Goal: Transaction & Acquisition: Purchase product/service

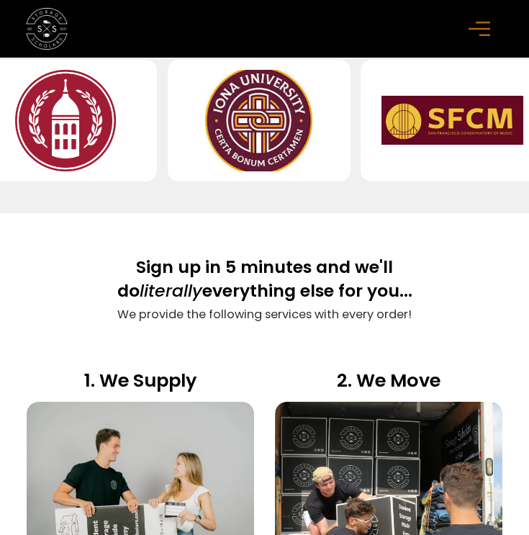
scroll to position [884, 0]
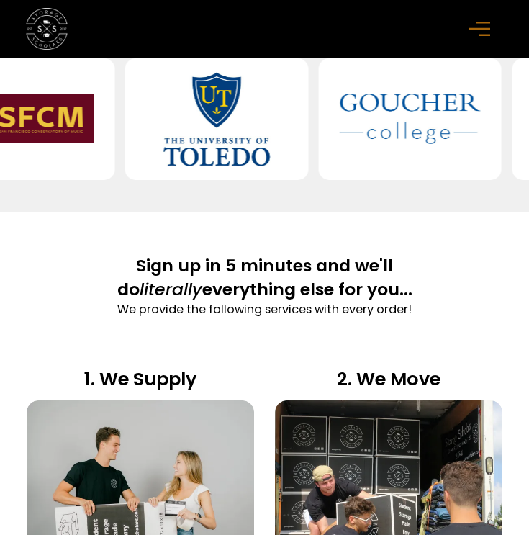
click at [483, 28] on rect "menu" at bounding box center [480, 29] width 22 height 2
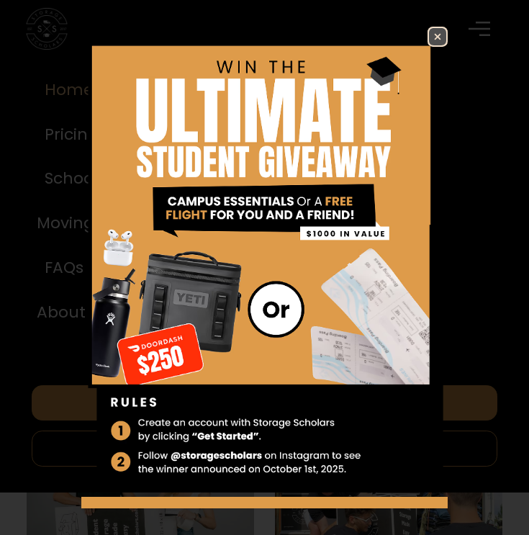
click at [436, 17] on div "Enter Giveaway" at bounding box center [264, 267] width 529 height 535
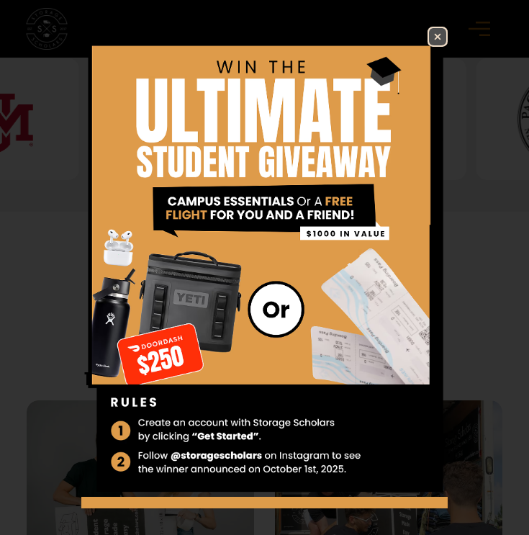
click at [436, 30] on img at bounding box center [437, 36] width 17 height 17
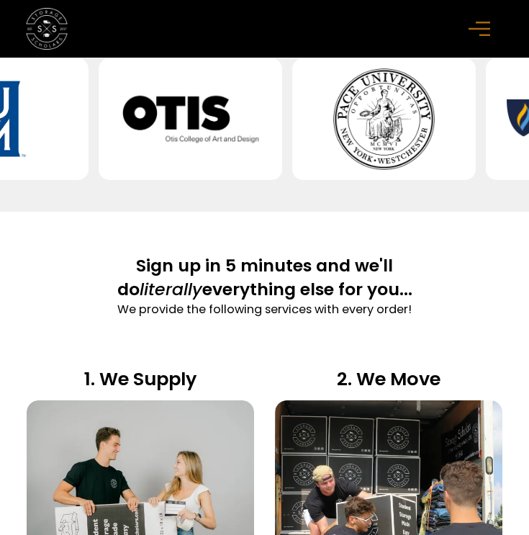
click at [495, 23] on div "menu" at bounding box center [482, 29] width 26 height 26
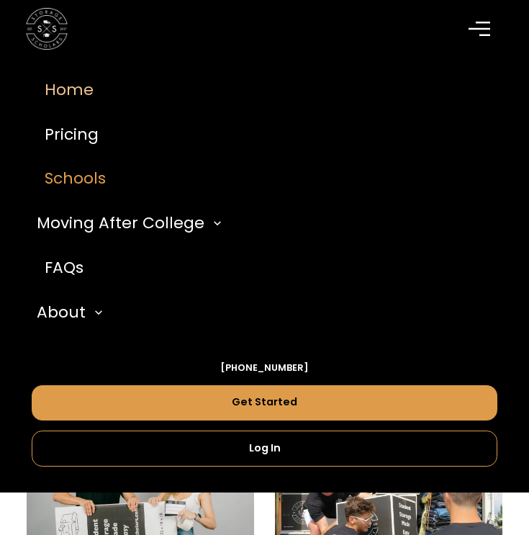
click at [100, 183] on link "Schools" at bounding box center [265, 179] width 467 height 45
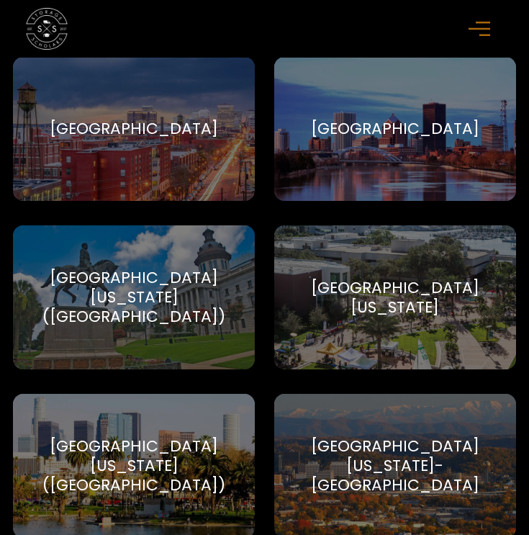
scroll to position [14200, 0]
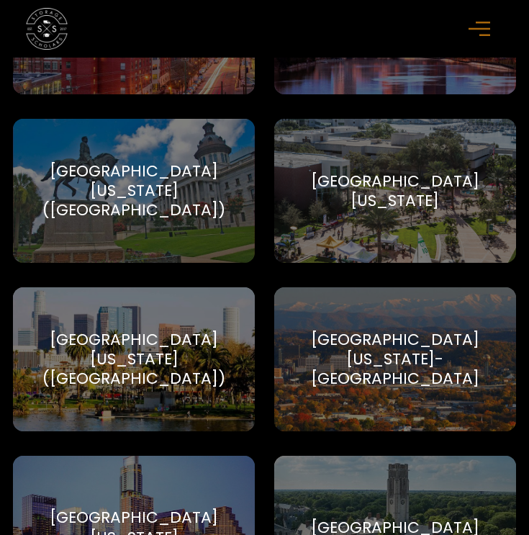
click at [225, 336] on div "[GEOGRAPHIC_DATA][US_STATE] ([GEOGRAPHIC_DATA])" at bounding box center [134, 359] width 210 height 59
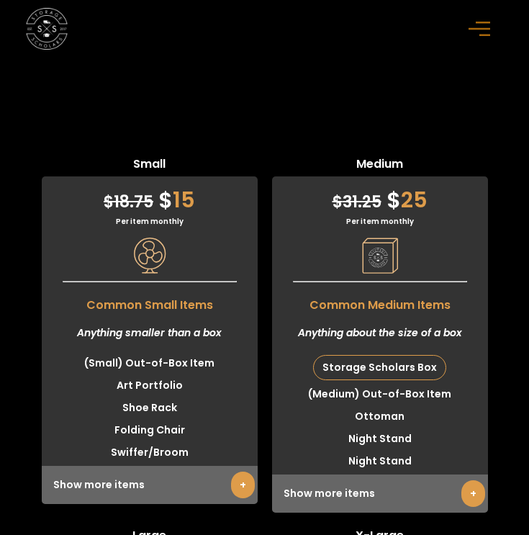
scroll to position [5914, 0]
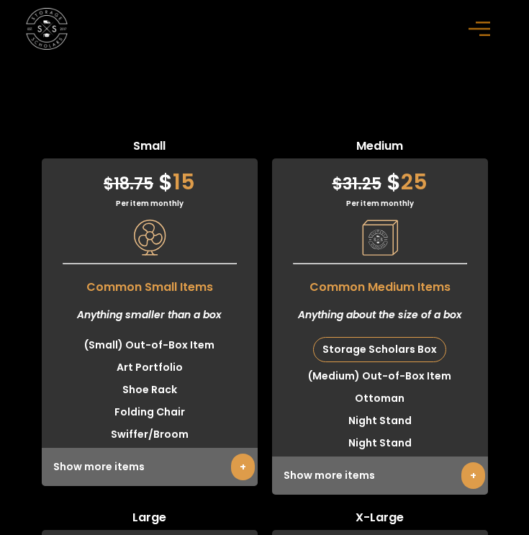
click at [474, 462] on link "+" at bounding box center [474, 475] width 24 height 27
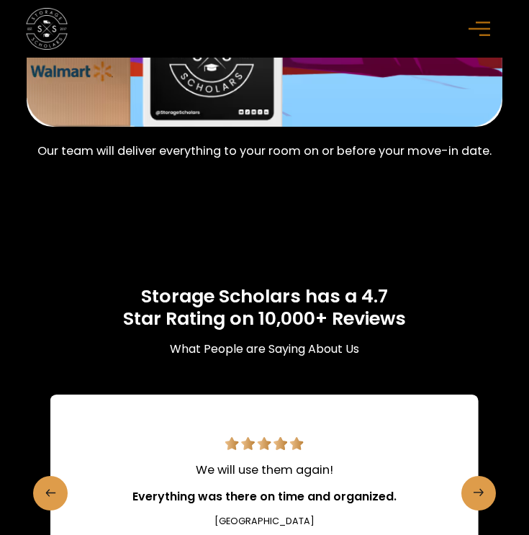
scroll to position [3598, 0]
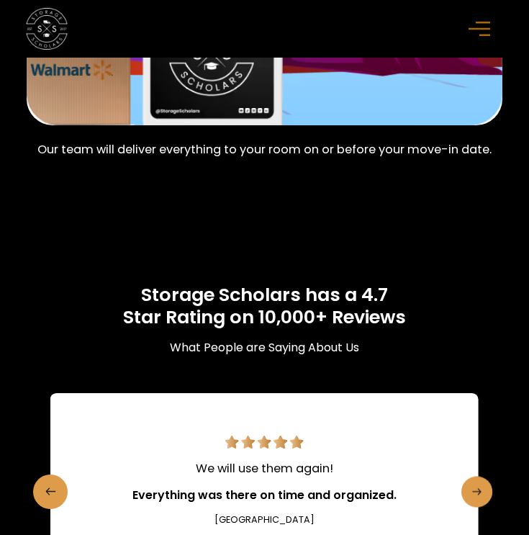
click at [474, 483] on icon "Next slide" at bounding box center [476, 491] width 9 height 17
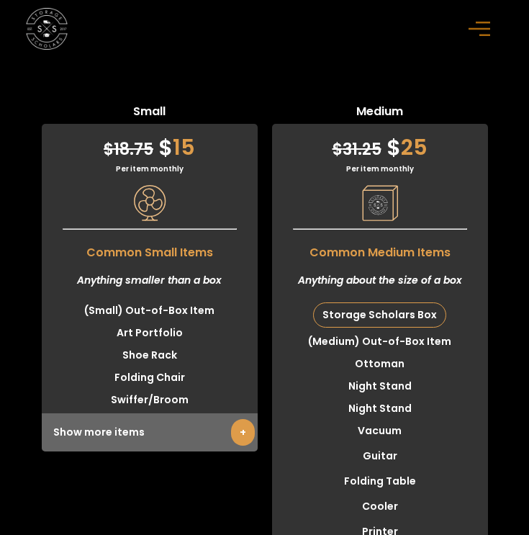
scroll to position [5920, 0]
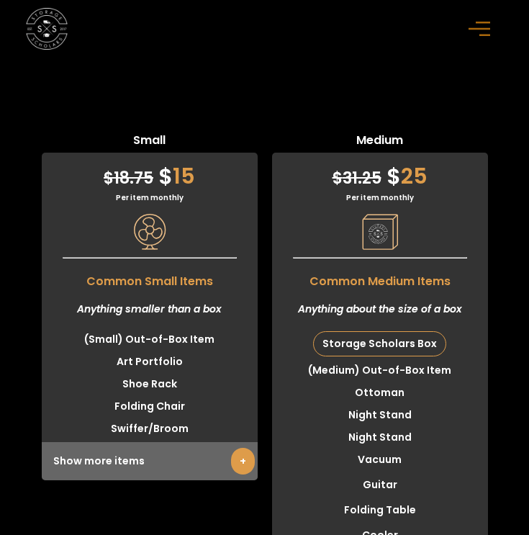
click at [485, 37] on div "menu" at bounding box center [482, 29] width 26 height 26
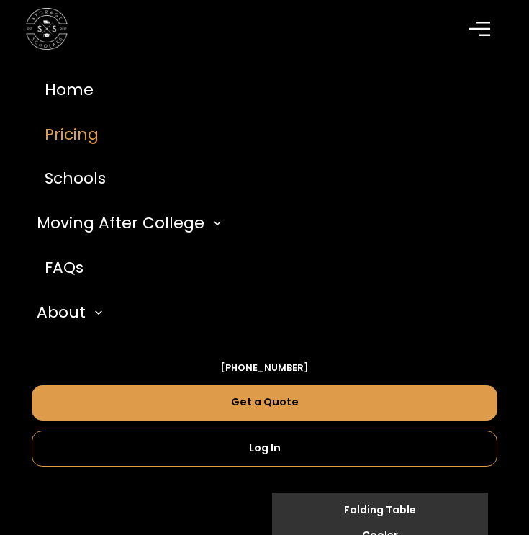
click at [72, 135] on link "Pricing" at bounding box center [265, 134] width 467 height 45
click at [495, 27] on div "menu" at bounding box center [482, 29] width 26 height 26
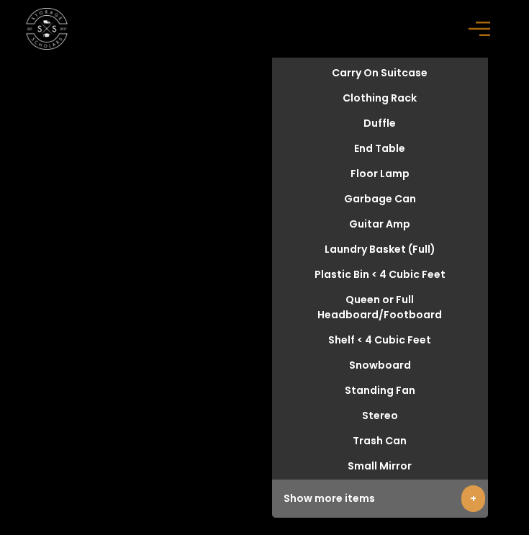
scroll to position [6602, 0]
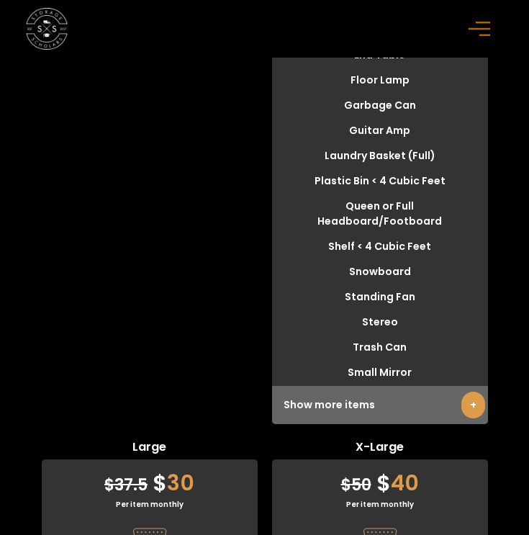
click at [471, 392] on link "+" at bounding box center [474, 405] width 24 height 27
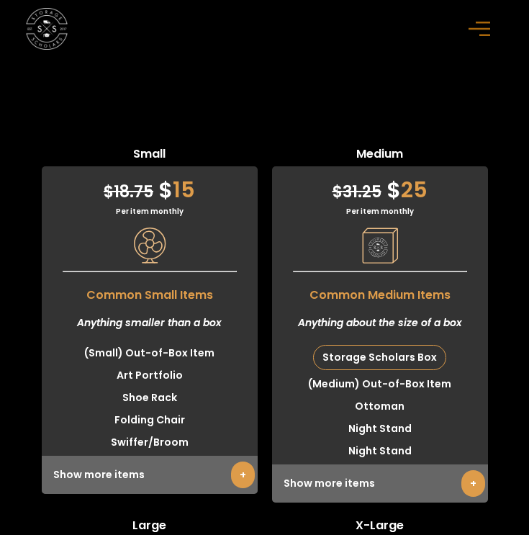
scroll to position [5908, 0]
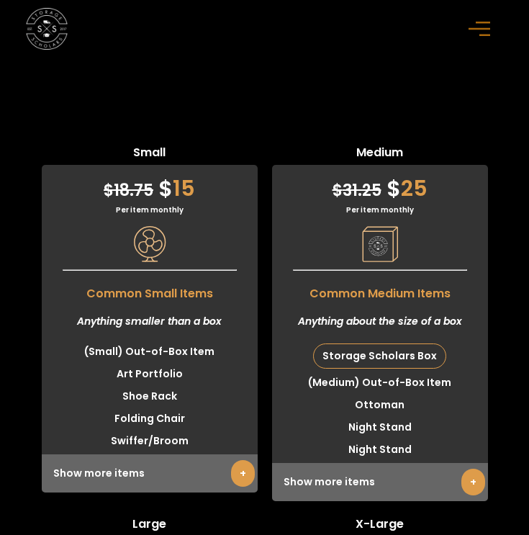
click at [233, 460] on link "+" at bounding box center [243, 473] width 24 height 27
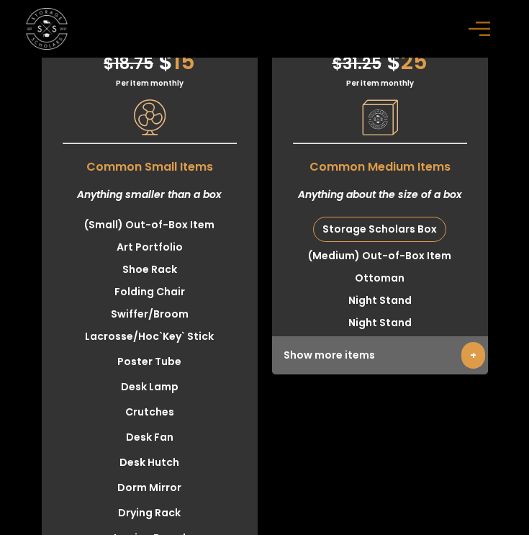
scroll to position [6006, 0]
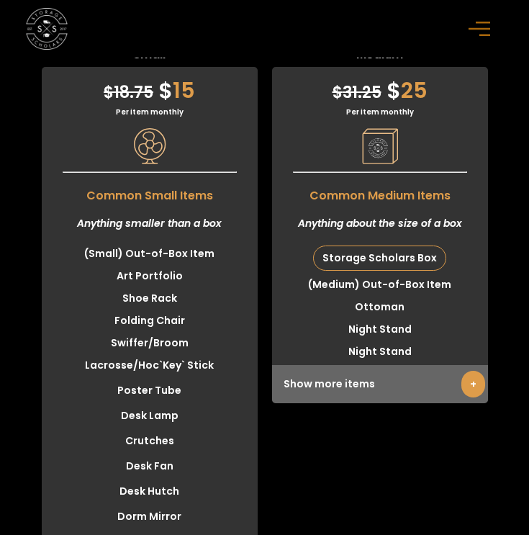
click at [467, 371] on link "+" at bounding box center [474, 384] width 24 height 27
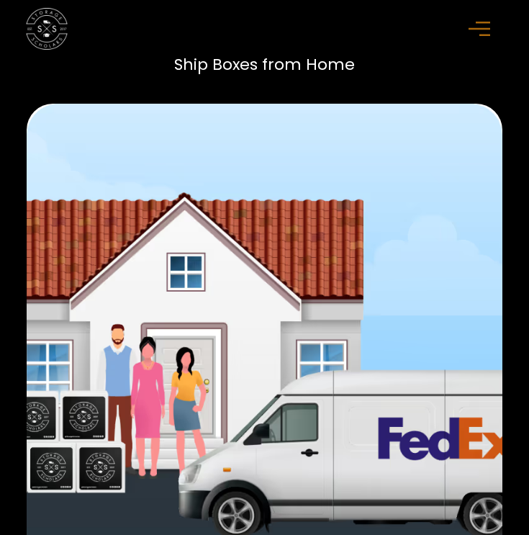
scroll to position [1320, 0]
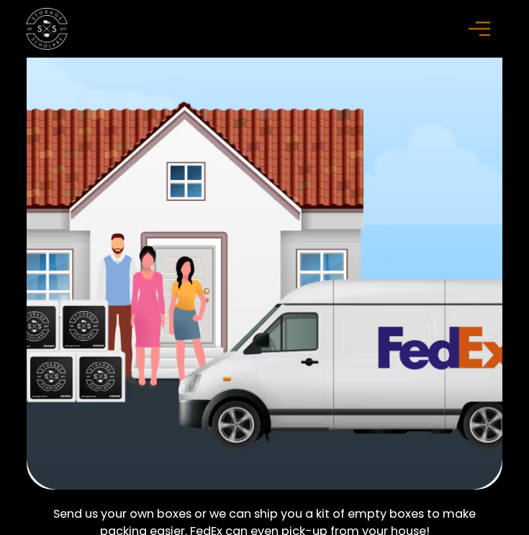
click at [470, 27] on icon "menu" at bounding box center [480, 29] width 22 height 16
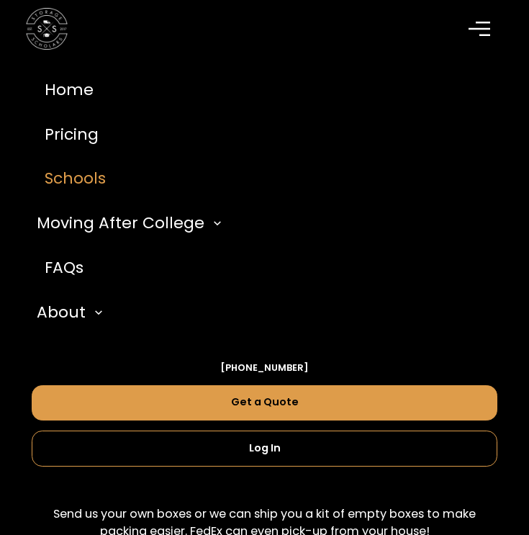
click at [96, 183] on link "Schools" at bounding box center [265, 179] width 467 height 45
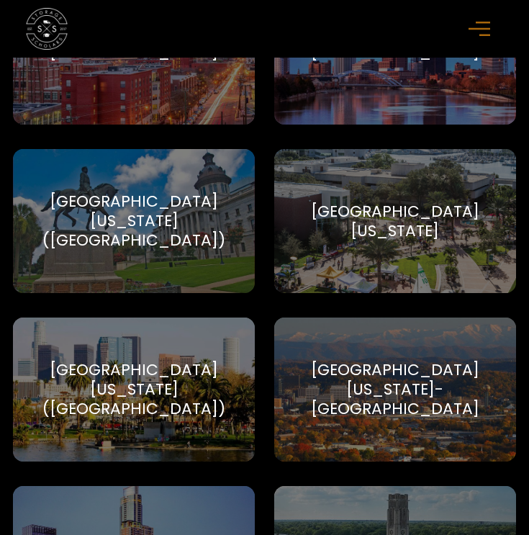
scroll to position [14184, 0]
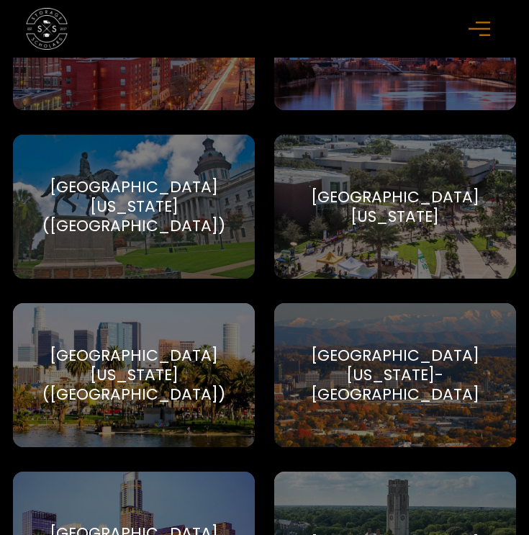
click at [212, 303] on div "University of Southern California (USC) University of Southern California" at bounding box center [134, 375] width 242 height 144
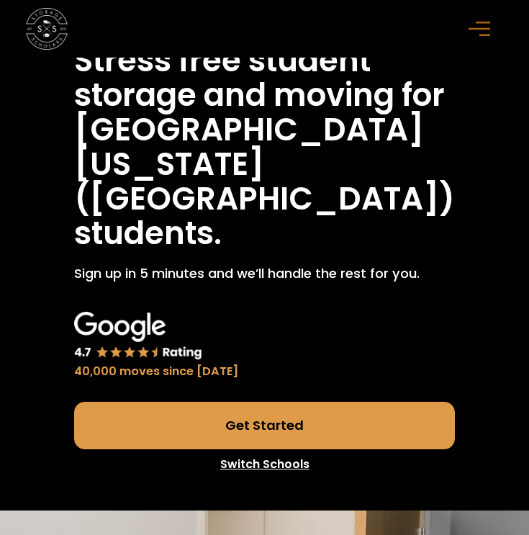
scroll to position [69, 0]
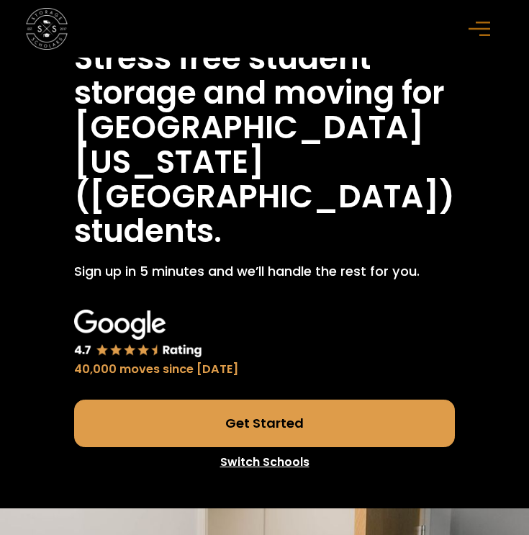
click at [244, 400] on link "Get Started" at bounding box center [264, 424] width 381 height 48
